Goal: Information Seeking & Learning: Learn about a topic

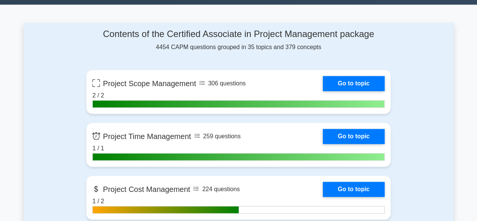
scroll to position [528, 0]
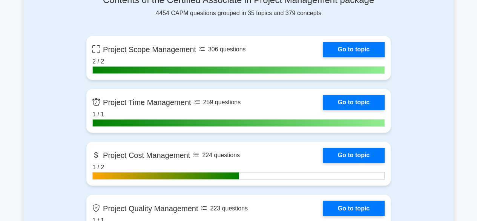
click at [259, 14] on div "Contents of the Certified Associate in Project Management package 4454 CAPM que…" at bounding box center [238, 6] width 304 height 23
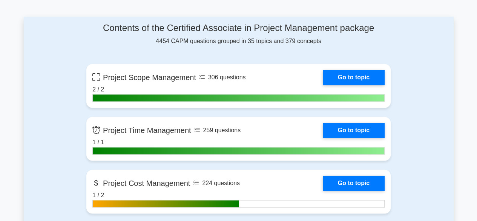
scroll to position [490, 0]
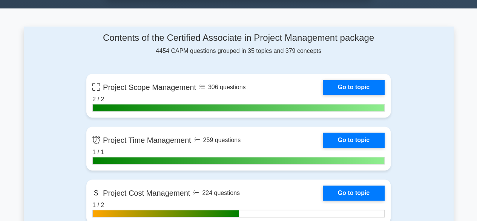
click at [162, 49] on div "Contents of the Certified Associate in Project Management package 4454 CAPM que…" at bounding box center [238, 43] width 304 height 23
click at [182, 50] on div "Contents of the Certified Associate in Project Management package 4454 CAPM que…" at bounding box center [238, 43] width 304 height 23
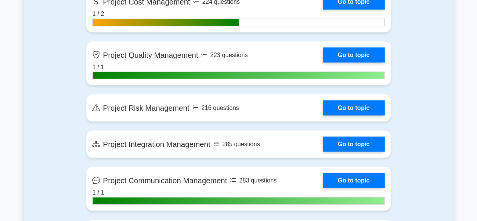
scroll to position [681, 0]
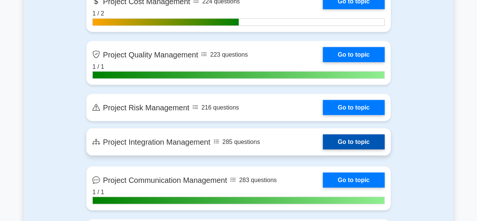
click at [347, 136] on link "Go to topic" at bounding box center [354, 141] width 62 height 15
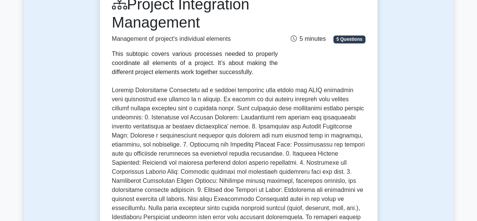
scroll to position [59, 0]
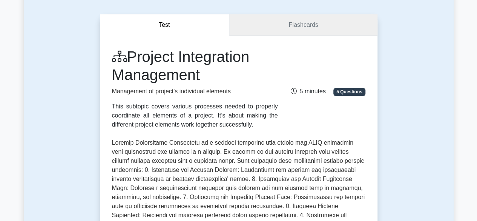
click at [318, 27] on link "Flashcards" at bounding box center [303, 24] width 148 height 21
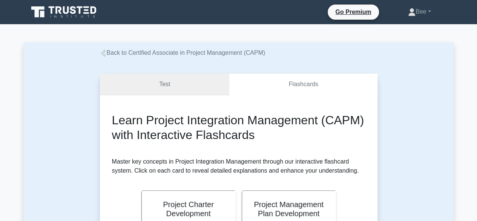
click at [182, 89] on link "Test" at bounding box center [165, 84] width 130 height 21
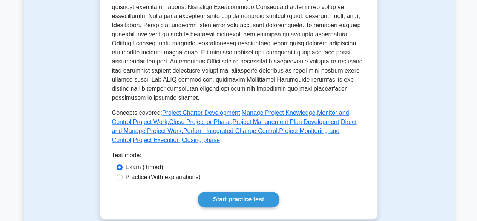
scroll to position [305, 0]
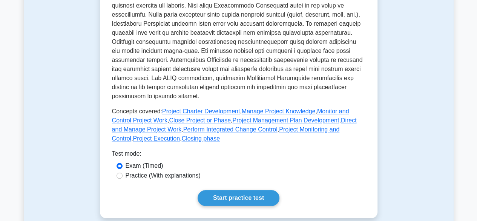
click at [146, 171] on label "Practice (With explanations)" at bounding box center [163, 175] width 75 height 9
click at [123, 172] on input "Practice (With explanations)" at bounding box center [119, 175] width 6 height 6
radio input "true"
click at [230, 194] on link "Start practice test" at bounding box center [239, 198] width 82 height 16
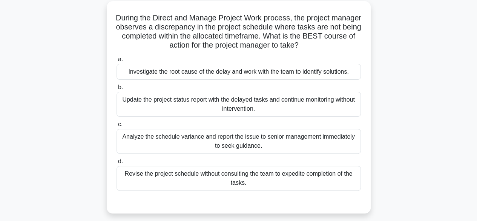
scroll to position [51, 0]
click at [140, 74] on div "Investigate the root cause of the delay and work with the team to identify solu…" at bounding box center [238, 71] width 244 height 16
click at [116, 61] on input "a. Investigate the root cause of the delay and work with the team to identify s…" at bounding box center [116, 59] width 0 height 5
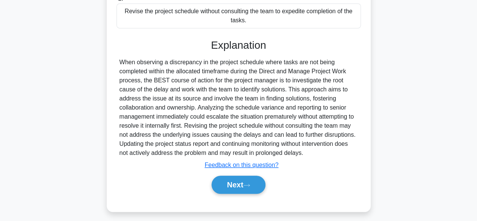
scroll to position [212, 0]
click at [219, 181] on button "Next" at bounding box center [239, 185] width 54 height 18
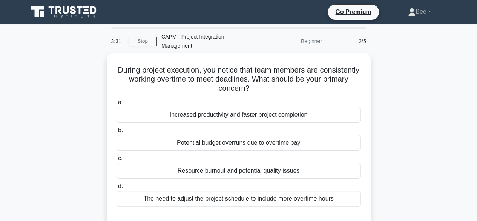
scroll to position [21, 0]
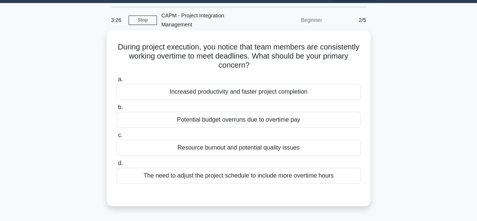
click at [162, 149] on div "Resource burnout and potential quality issues" at bounding box center [238, 147] width 244 height 16
click at [116, 138] on input "c. Resource burnout and potential quality issues" at bounding box center [116, 135] width 0 height 5
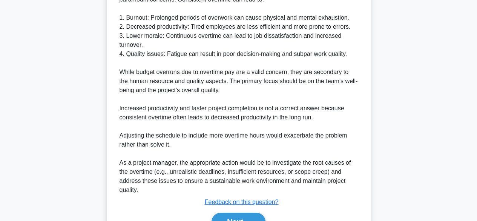
scroll to position [307, 0]
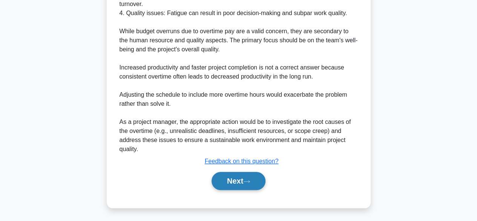
click at [218, 178] on button "Next" at bounding box center [239, 181] width 54 height 18
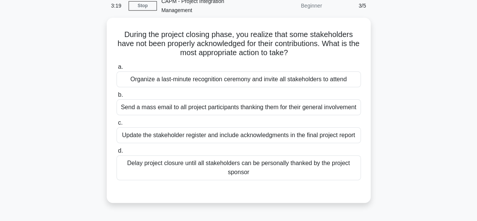
scroll to position [0, 0]
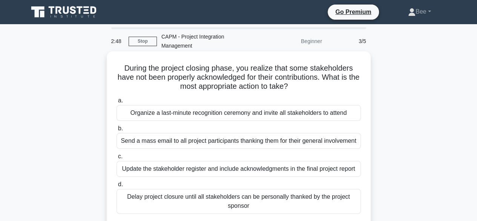
click at [218, 73] on h5 "During the project closing phase, you realize that some stakeholders have not b…" at bounding box center [239, 77] width 246 height 28
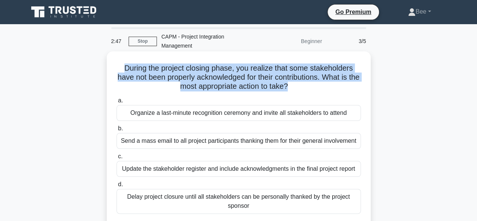
click at [218, 73] on h5 "During the project closing phase, you realize that some stakeholders have not b…" at bounding box center [239, 77] width 246 height 28
click at [145, 86] on h5 "During the project closing phase, you realize that some stakeholders have not b…" at bounding box center [239, 77] width 246 height 28
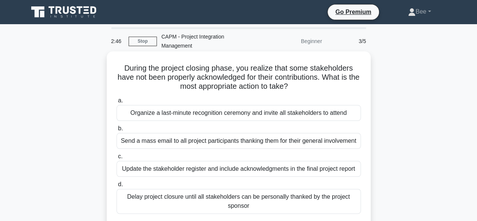
click at [207, 79] on h5 "During the project closing phase, you realize that some stakeholders have not b…" at bounding box center [239, 77] width 246 height 28
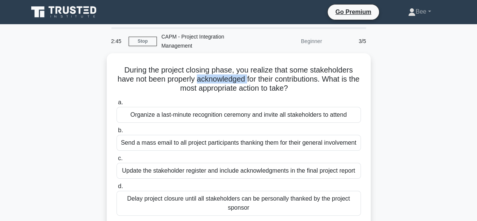
click at [202, 83] on div at bounding box center [202, 83] width 0 height 0
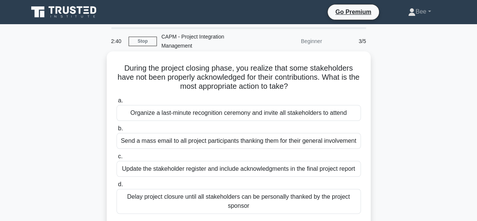
click at [149, 89] on h5 "During the project closing phase, you realize that some stakeholders have not b…" at bounding box center [239, 77] width 246 height 28
click at [168, 170] on div "Update the stakeholder register and include acknowledgments in the final projec…" at bounding box center [238, 169] width 244 height 16
click at [116, 159] on input "c. Update the stakeholder register and include acknowledgments in the final pro…" at bounding box center [116, 156] width 0 height 5
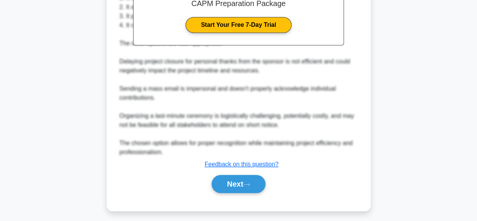
scroll to position [288, 0]
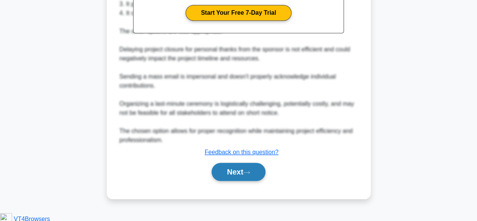
click at [215, 179] on button "Next" at bounding box center [239, 171] width 54 height 18
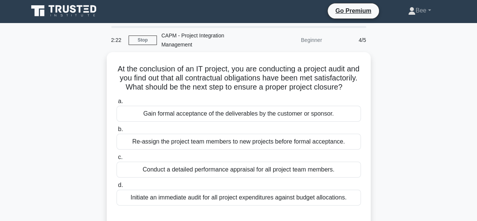
scroll to position [0, 0]
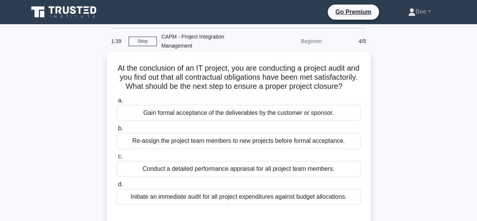
click at [197, 120] on div "Gain formal acceptance of the deliverables by the customer or sponsor." at bounding box center [238, 113] width 244 height 16
click at [116, 103] on input "a. Gain formal acceptance of the deliverables by the customer or sponsor." at bounding box center [116, 100] width 0 height 5
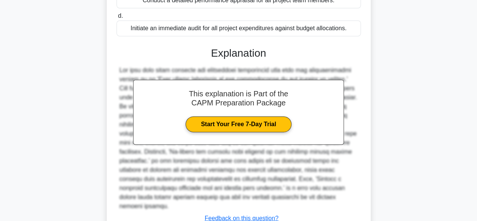
scroll to position [225, 0]
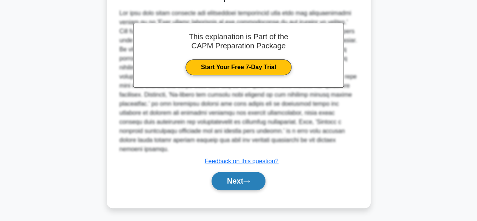
click at [229, 182] on button "Next" at bounding box center [239, 181] width 54 height 18
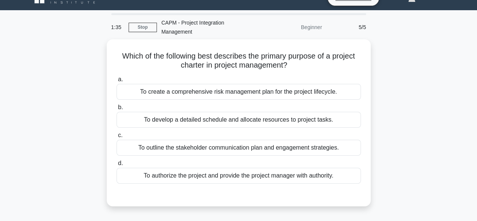
scroll to position [0, 0]
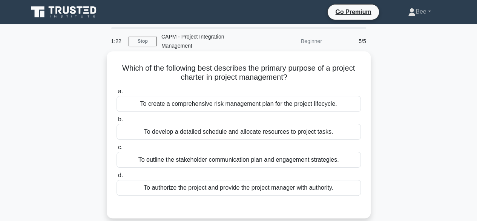
click at [173, 187] on div "To authorize the project and provide the project manager with authority." at bounding box center [238, 187] width 244 height 16
click at [116, 178] on input "d. To authorize the project and provide the project manager with authority." at bounding box center [116, 175] width 0 height 5
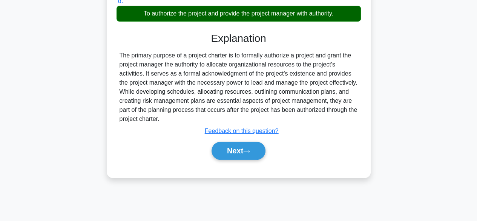
scroll to position [187, 0]
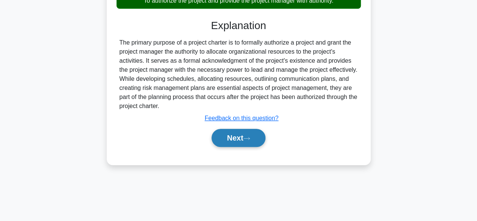
click at [228, 138] on button "Next" at bounding box center [239, 138] width 54 height 18
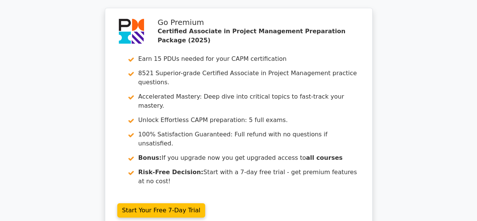
scroll to position [1147, 0]
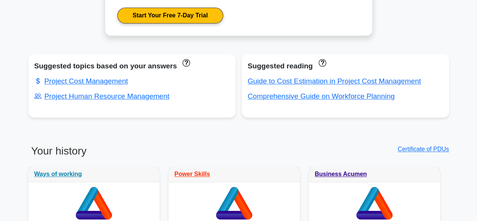
scroll to position [497, 0]
